Goal: Task Accomplishment & Management: Use online tool/utility

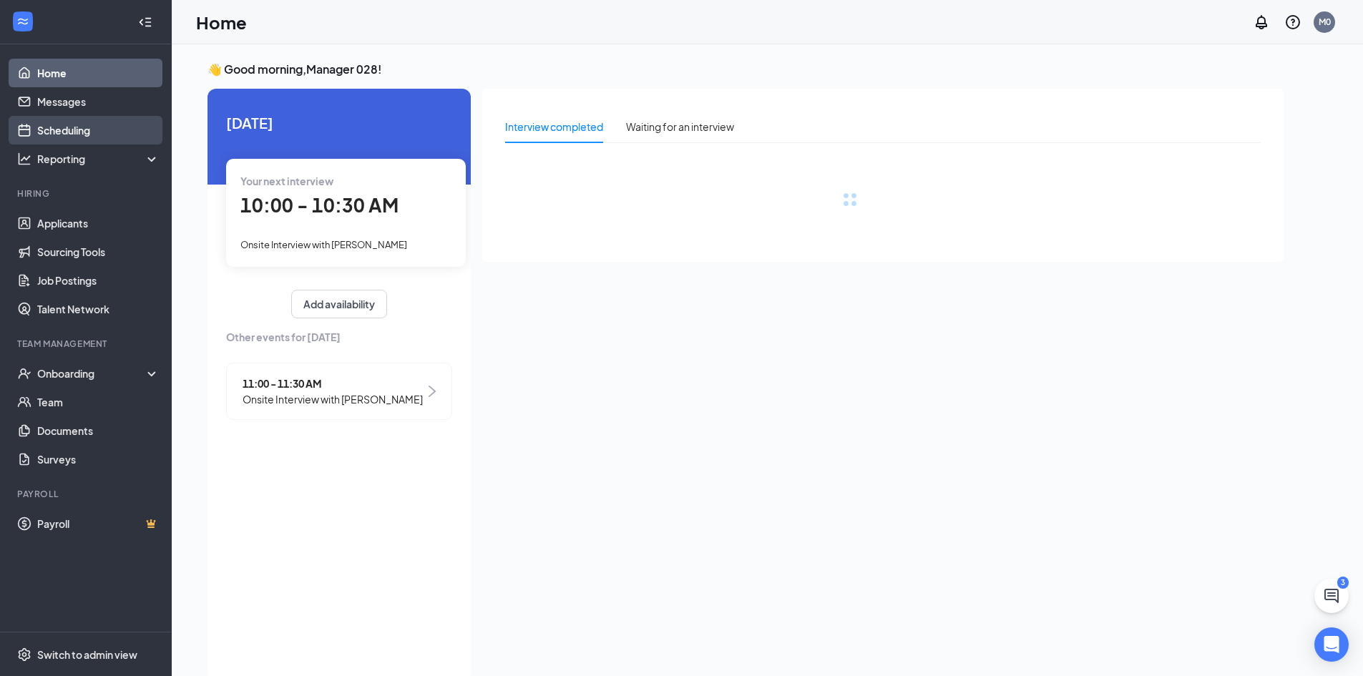
click at [76, 134] on link "Scheduling" at bounding box center [98, 130] width 122 height 29
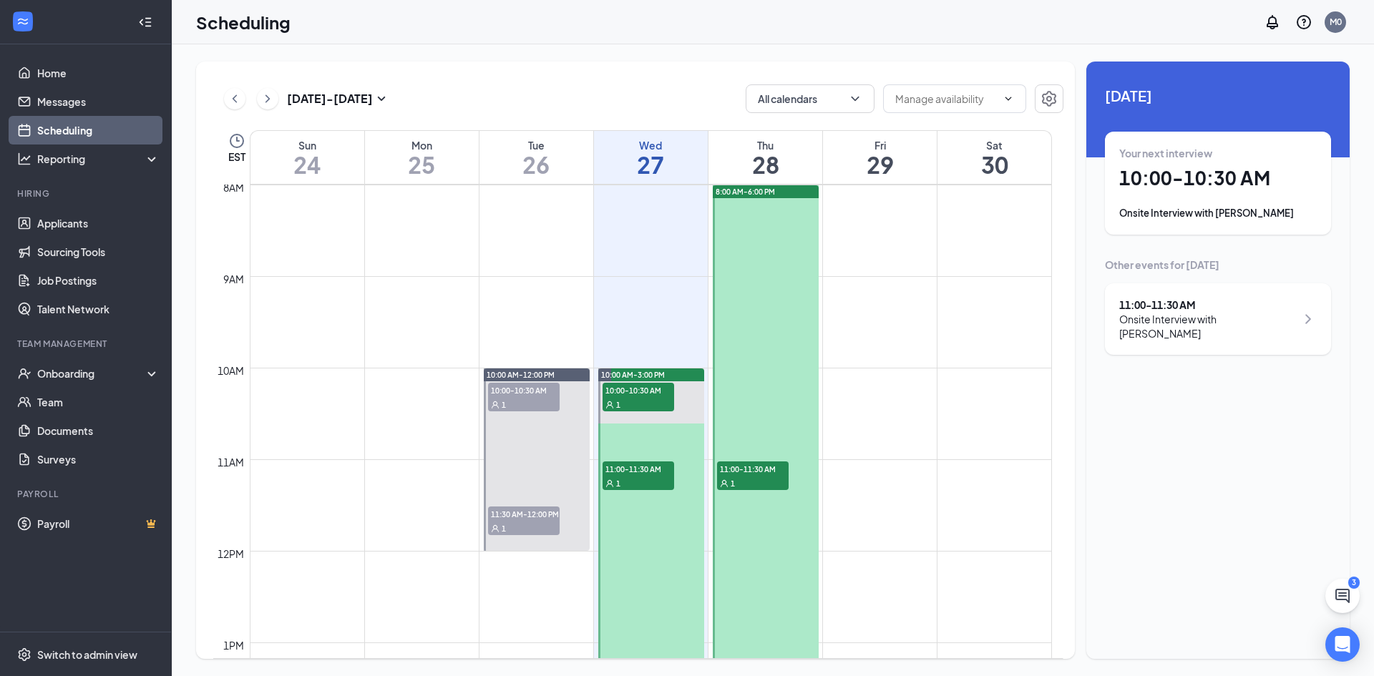
scroll to position [723, 0]
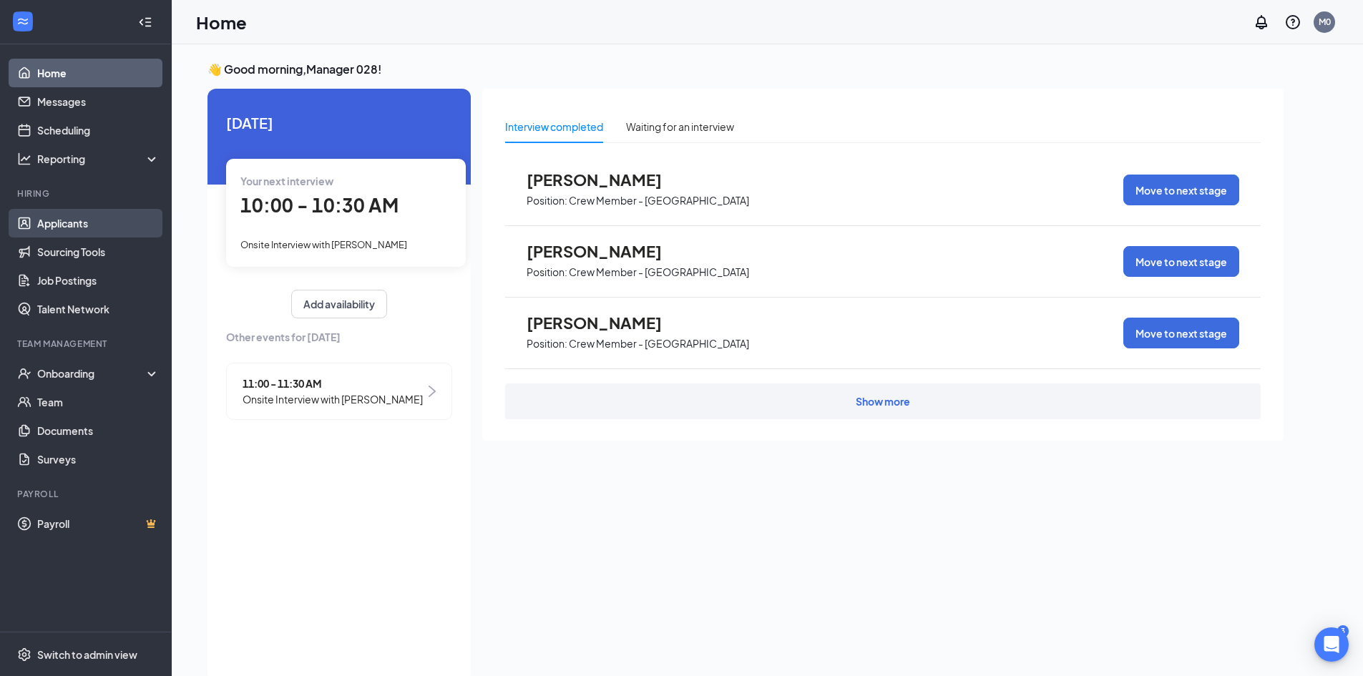
click at [68, 223] on link "Applicants" at bounding box center [98, 223] width 122 height 29
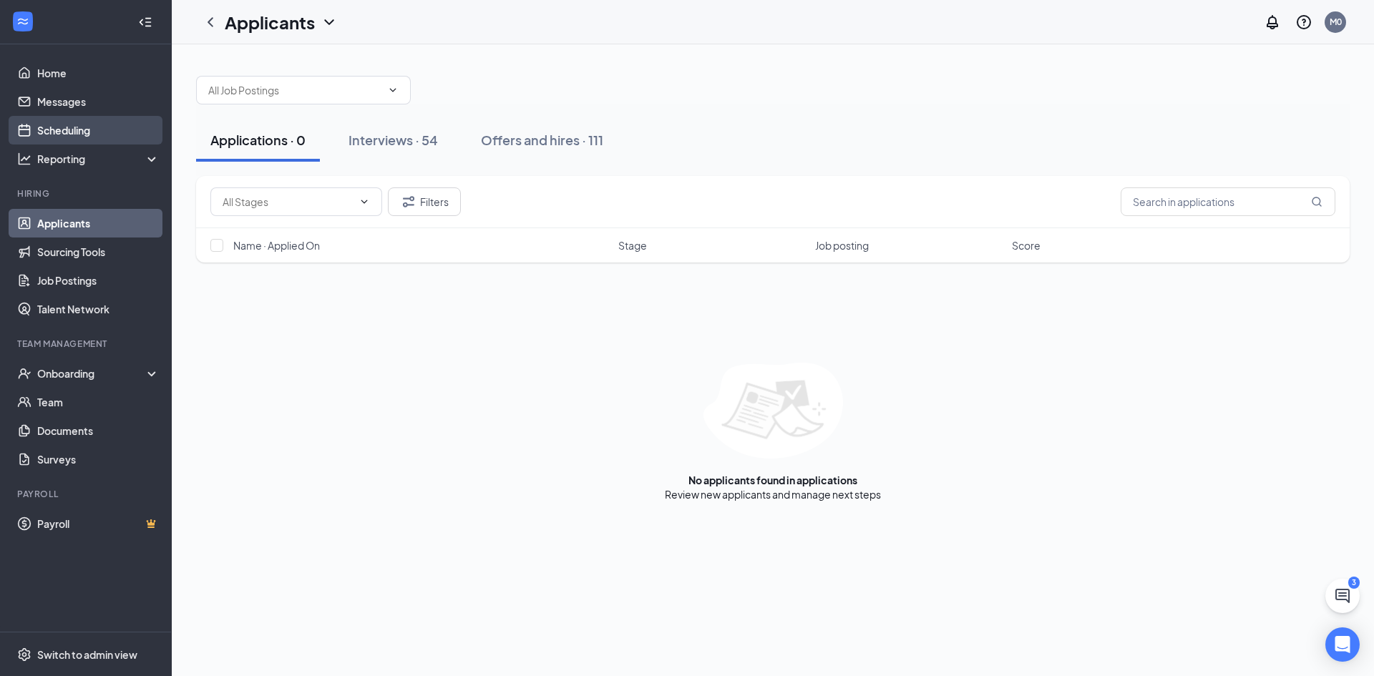
click at [91, 137] on link "Scheduling" at bounding box center [98, 130] width 122 height 29
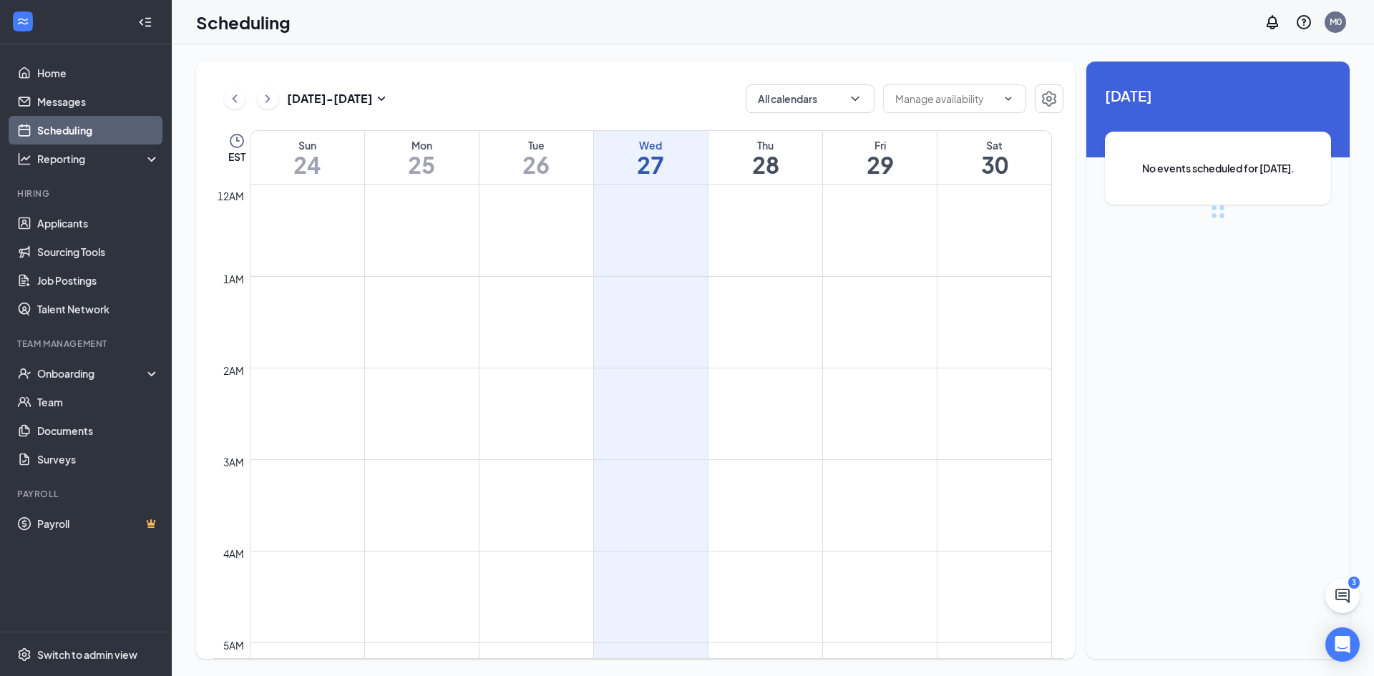
scroll to position [703, 0]
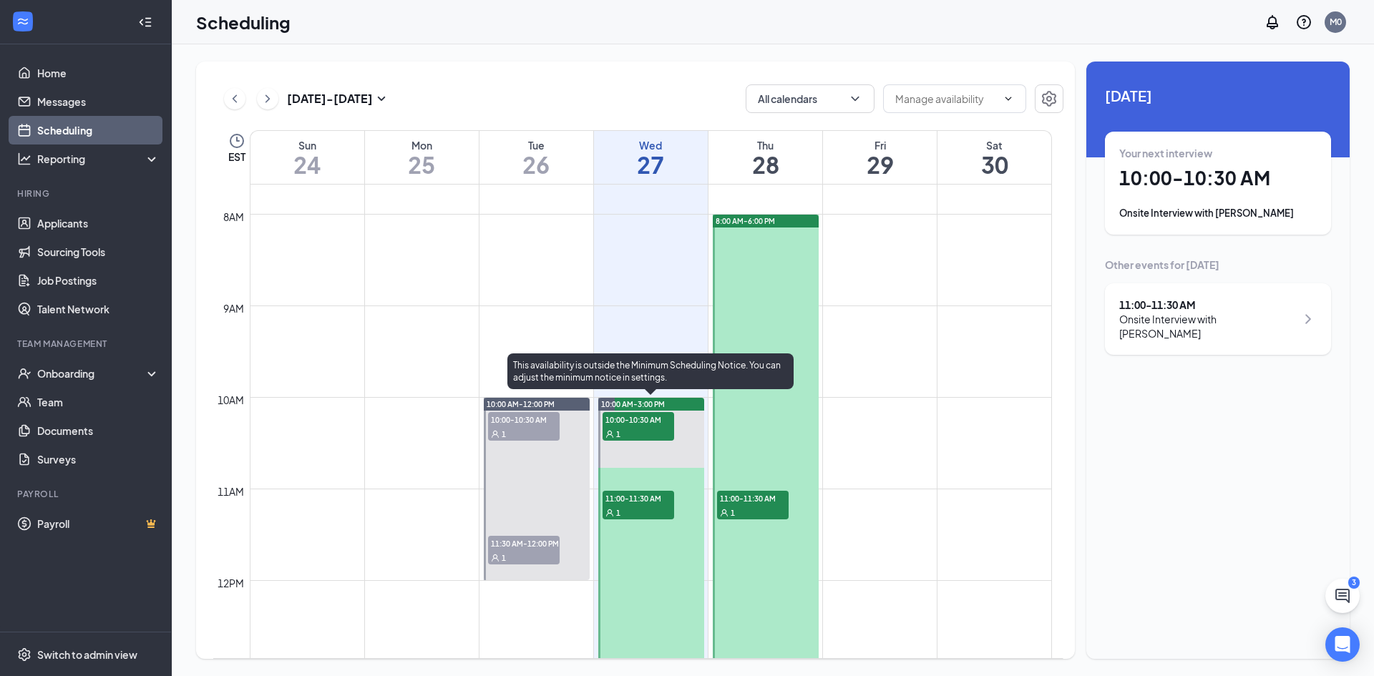
click at [613, 434] on icon "User" at bounding box center [609, 434] width 9 height 9
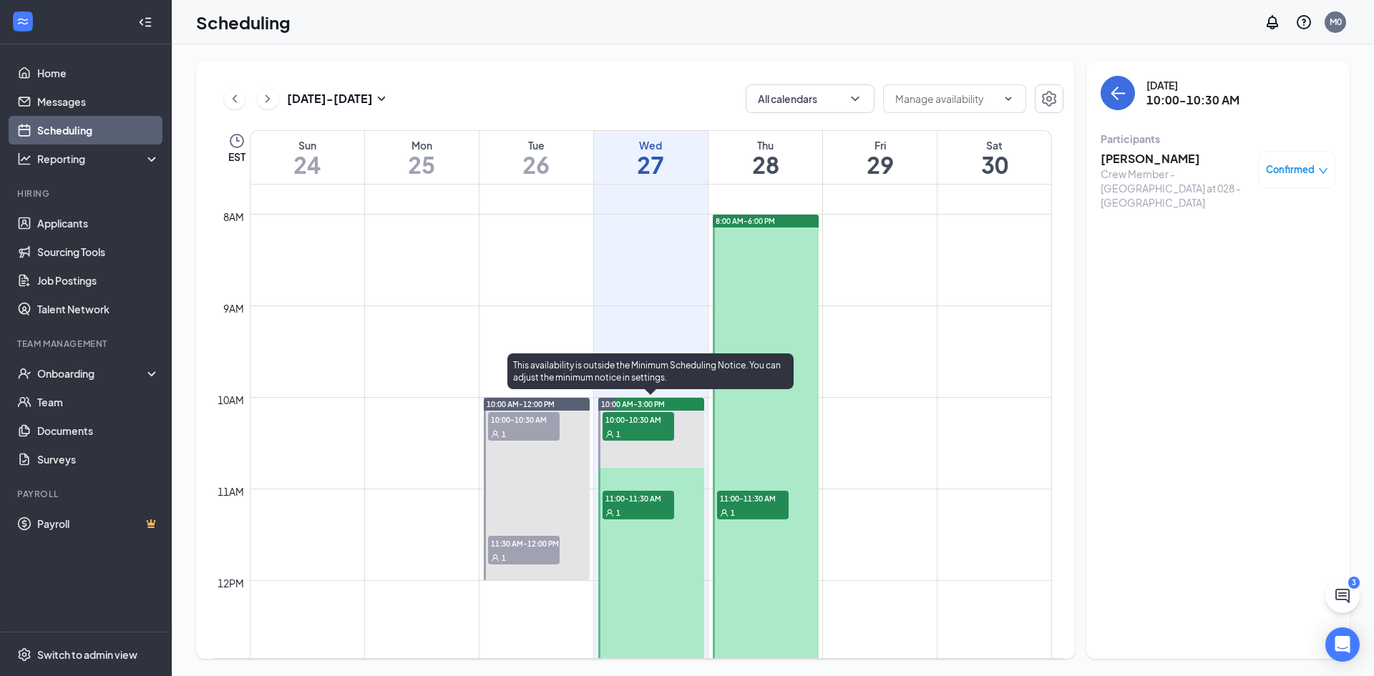
click at [637, 509] on div "1" at bounding box center [638, 512] width 72 height 14
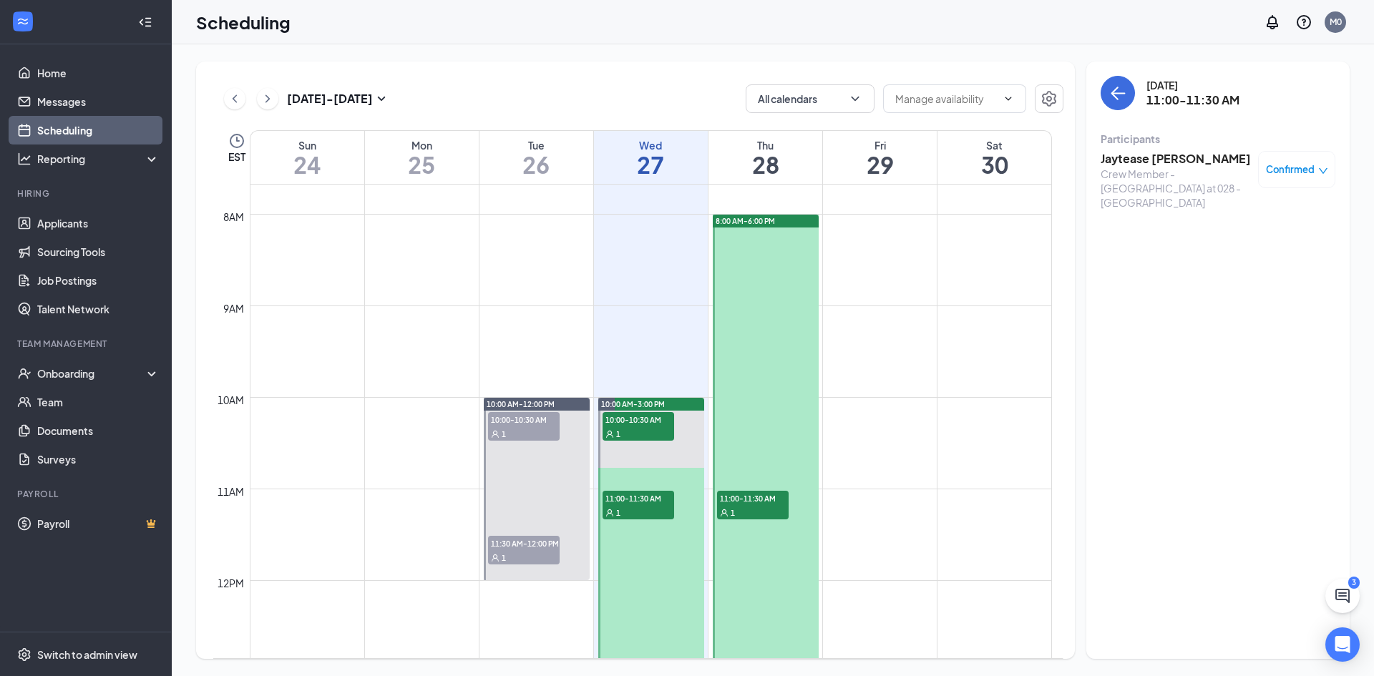
click at [740, 502] on span "11:00-11:30 AM" at bounding box center [753, 498] width 72 height 14
click at [549, 421] on span "10:00-10:30 AM" at bounding box center [524, 419] width 72 height 14
click at [538, 553] on div "1" at bounding box center [524, 557] width 72 height 14
click at [83, 128] on link "Scheduling" at bounding box center [98, 130] width 122 height 29
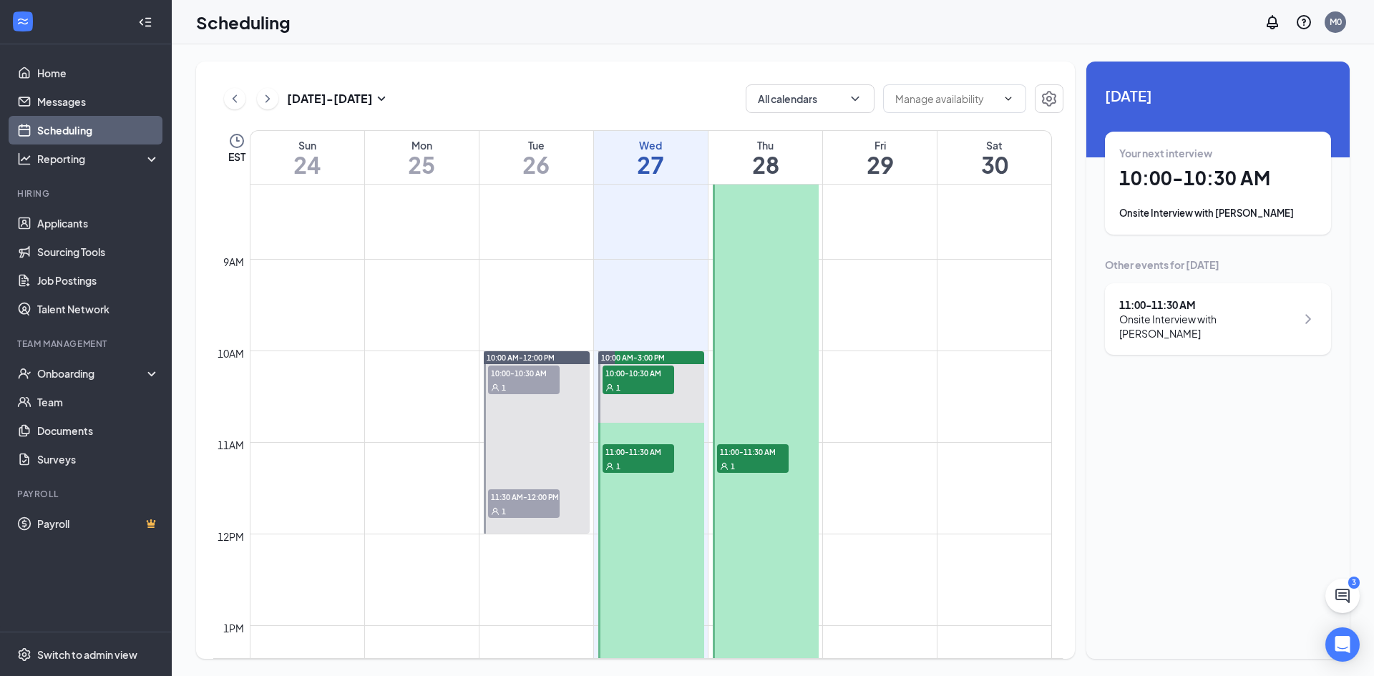
scroll to position [775, 0]
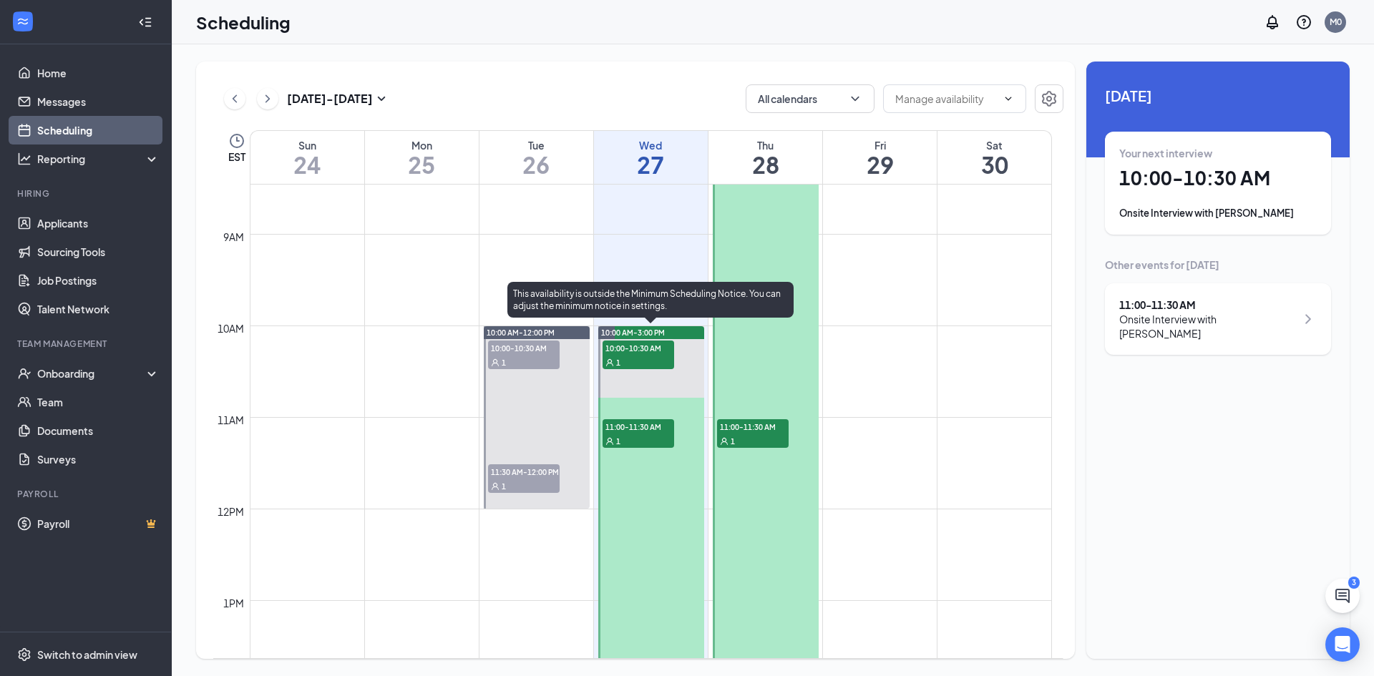
click at [650, 344] on span "10:00-10:30 AM" at bounding box center [638, 348] width 72 height 14
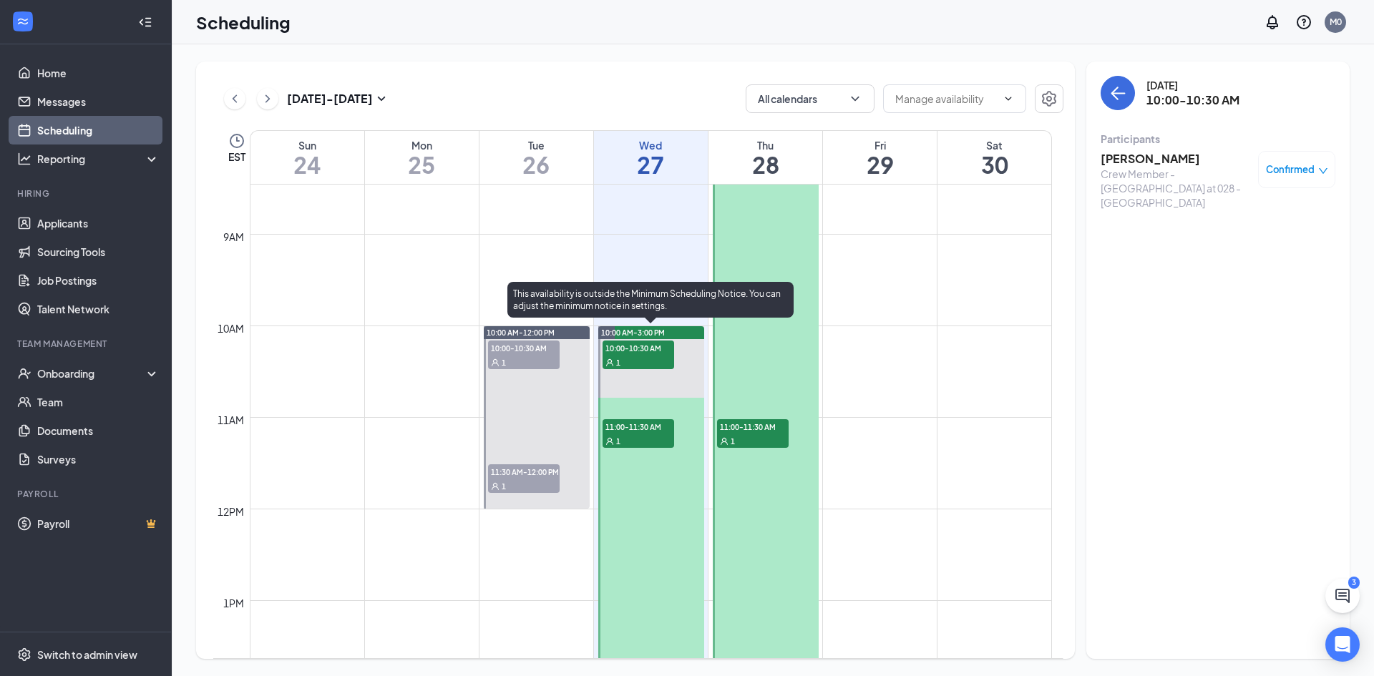
click at [621, 431] on span "11:00-11:30 AM" at bounding box center [638, 426] width 72 height 14
click at [630, 353] on span "10:00-10:30 AM" at bounding box center [638, 348] width 72 height 14
